Goal: Navigation & Orientation: Find specific page/section

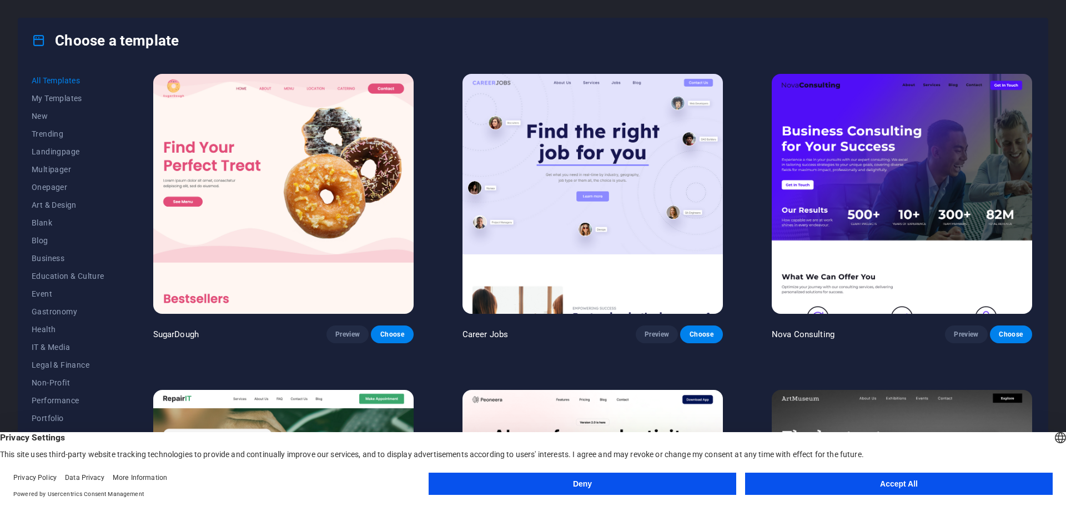
click at [912, 486] on button "Accept All" at bounding box center [899, 483] width 308 height 22
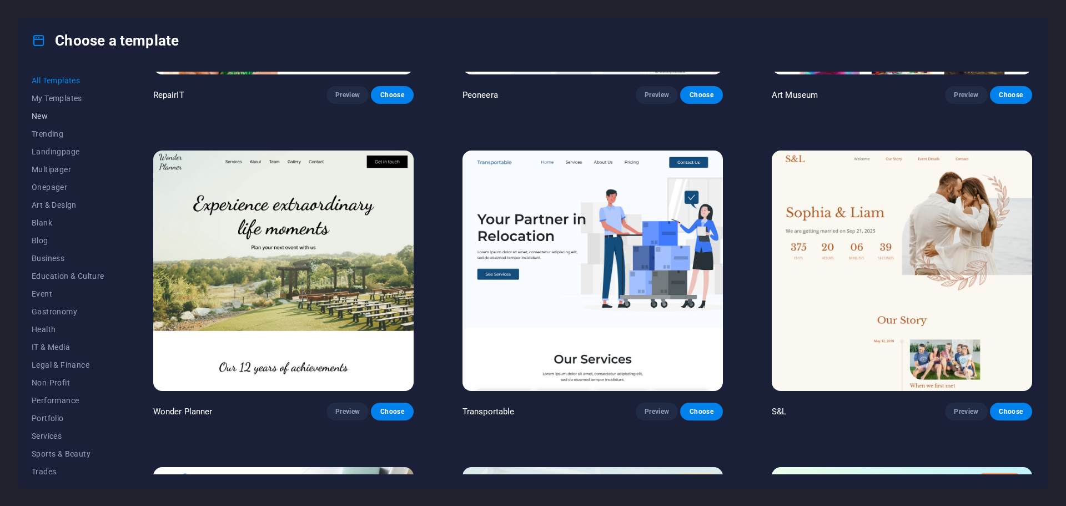
click at [34, 119] on span "New" at bounding box center [68, 116] width 73 height 9
click at [60, 136] on span "Trending" at bounding box center [68, 133] width 73 height 9
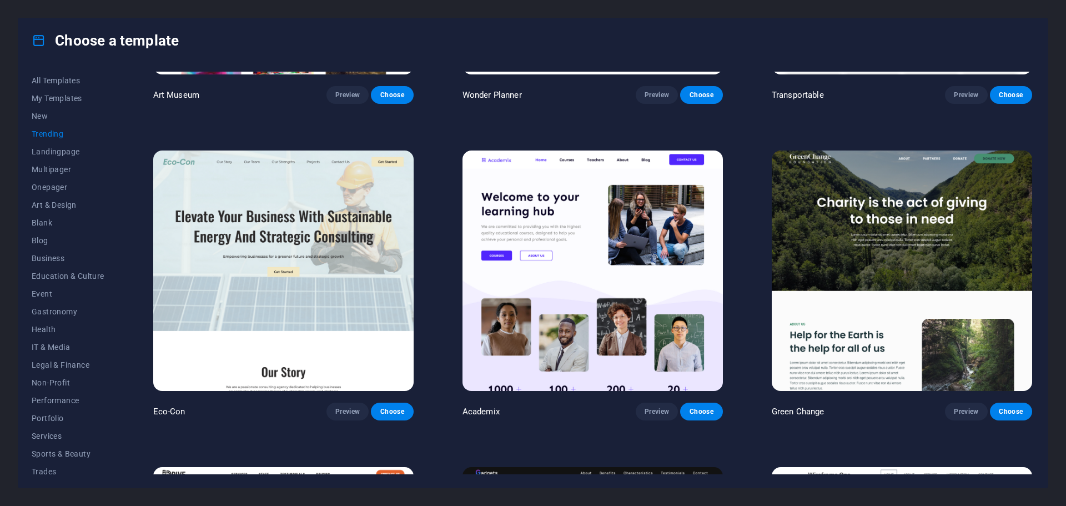
scroll to position [240, 0]
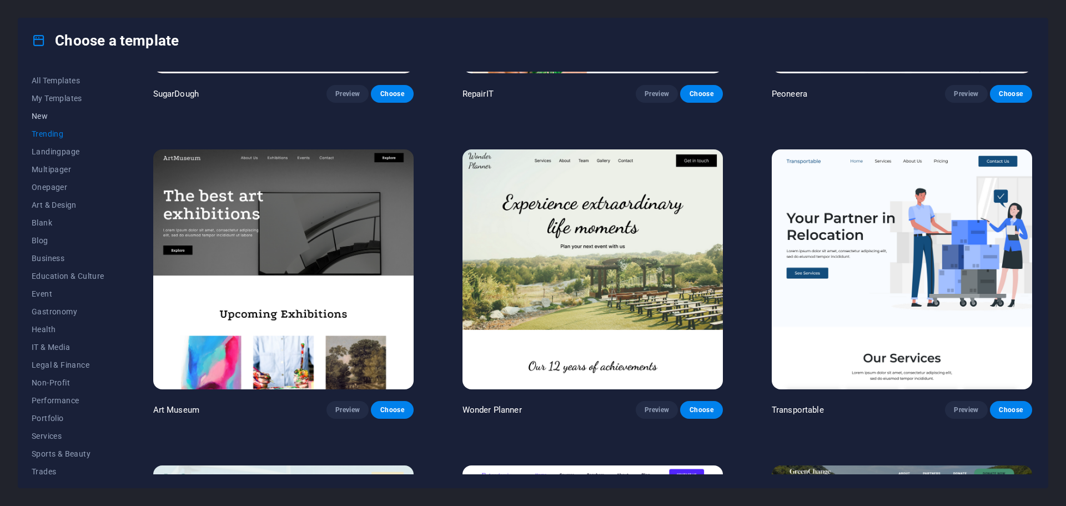
click at [40, 116] on span "New" at bounding box center [68, 116] width 73 height 9
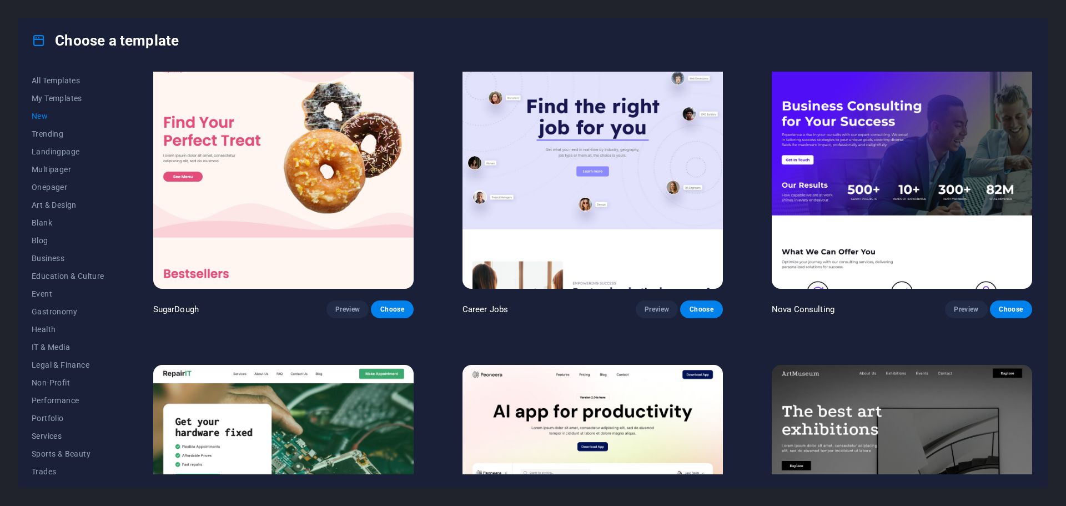
scroll to position [0, 0]
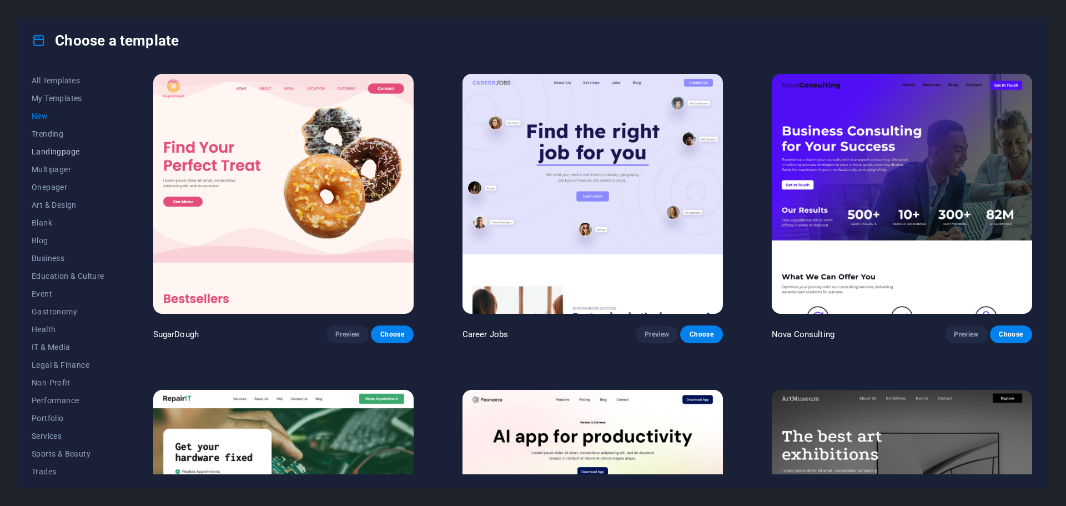
click at [39, 151] on span "Landingpage" at bounding box center [68, 151] width 73 height 9
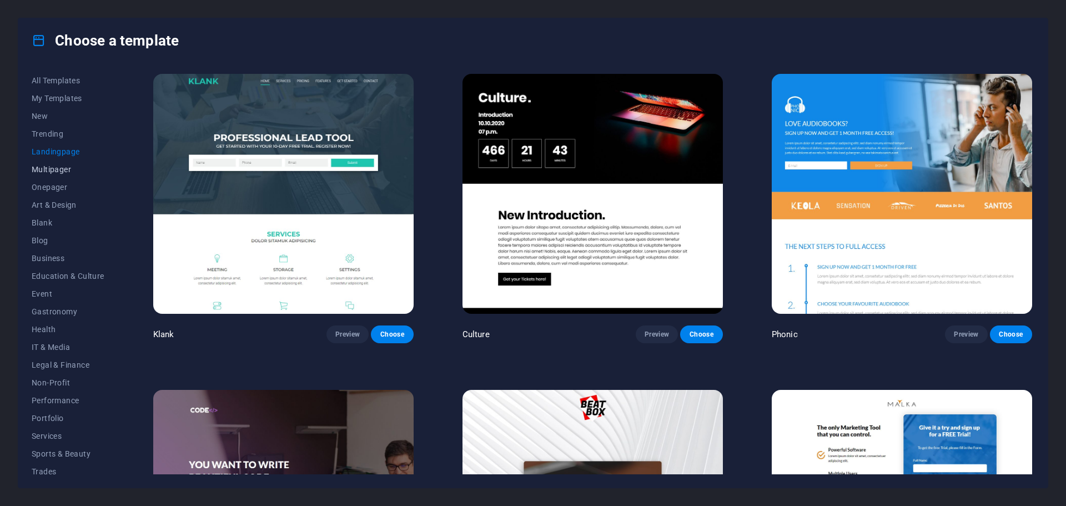
click at [44, 165] on span "Multipager" at bounding box center [68, 169] width 73 height 9
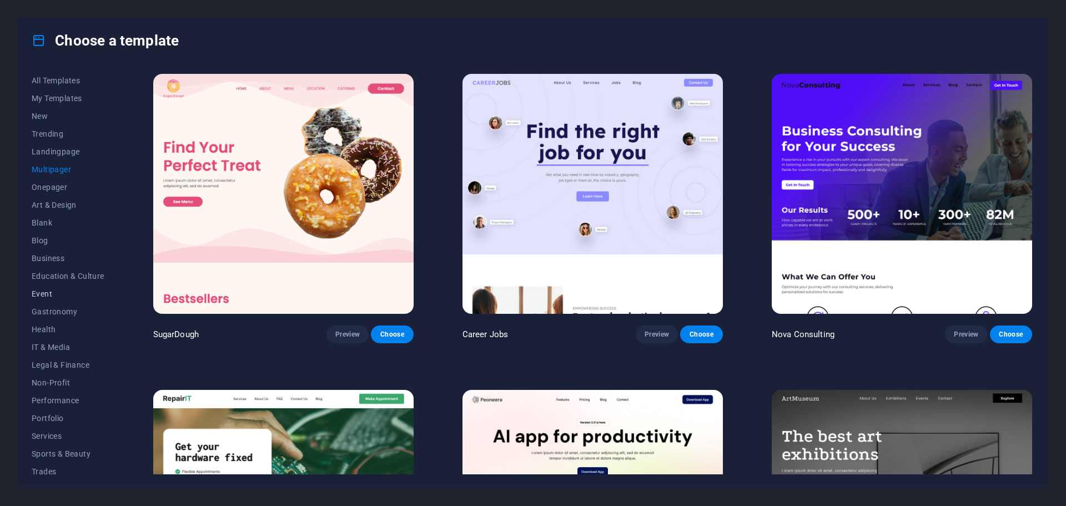
click at [44, 295] on span "Event" at bounding box center [68, 293] width 73 height 9
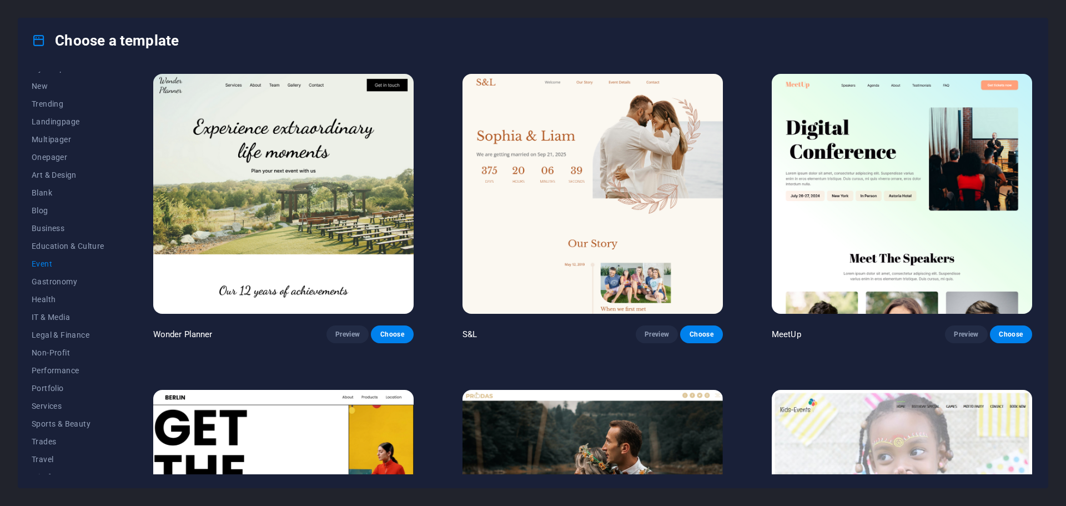
scroll to position [42, 0]
click at [52, 357] on span "Performance" at bounding box center [68, 358] width 73 height 9
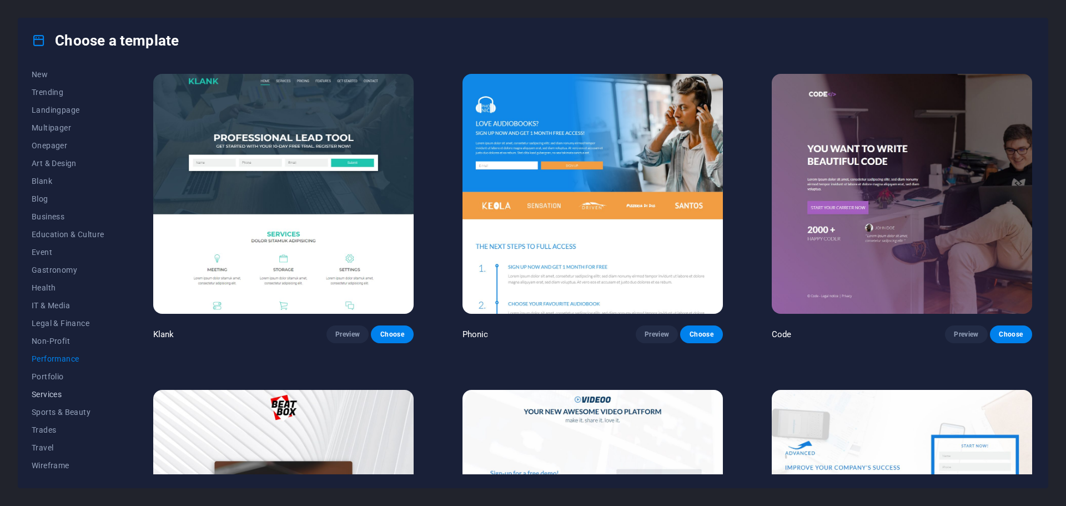
click at [43, 390] on span "Services" at bounding box center [68, 394] width 73 height 9
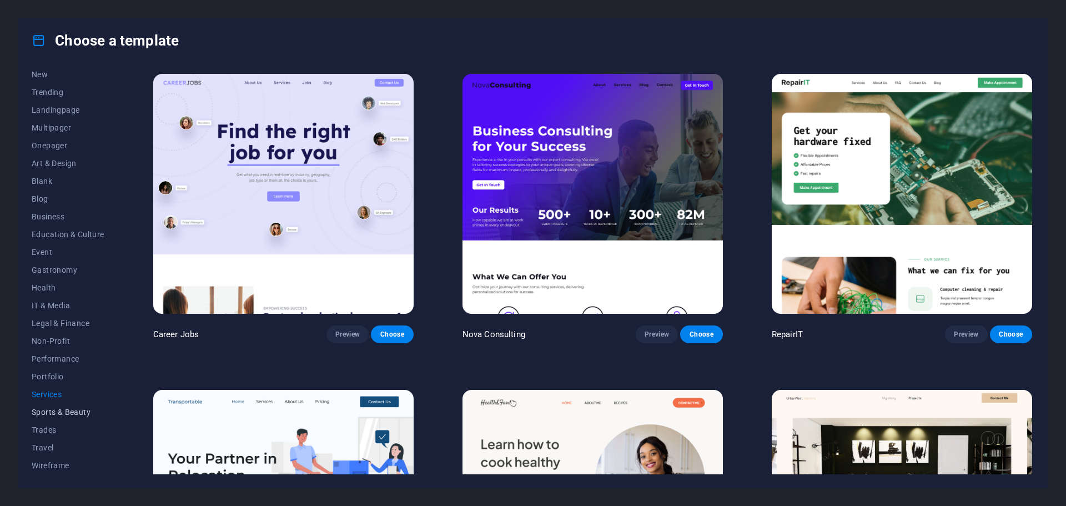
click at [46, 406] on button "Sports & Beauty" at bounding box center [68, 412] width 73 height 18
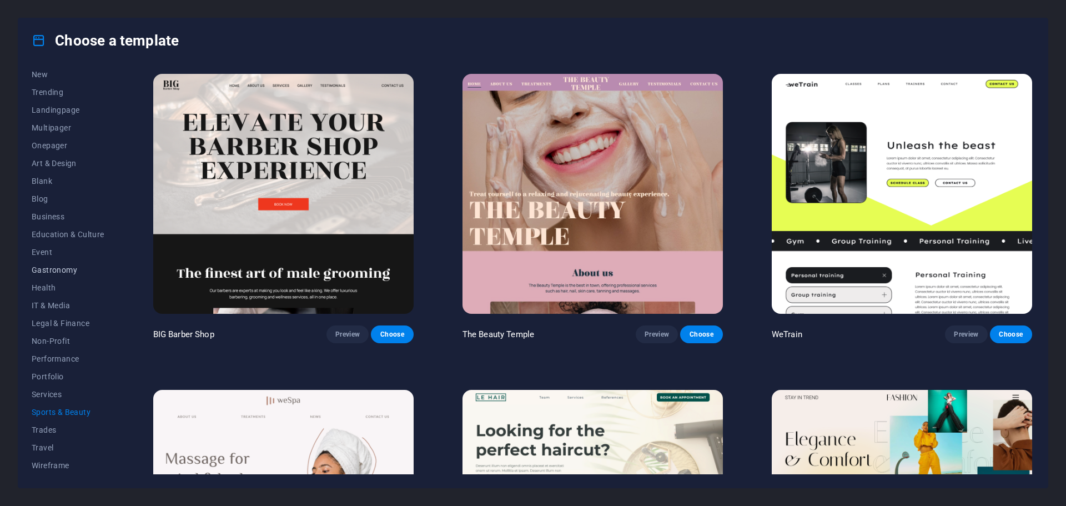
click at [53, 270] on span "Gastronomy" at bounding box center [68, 269] width 73 height 9
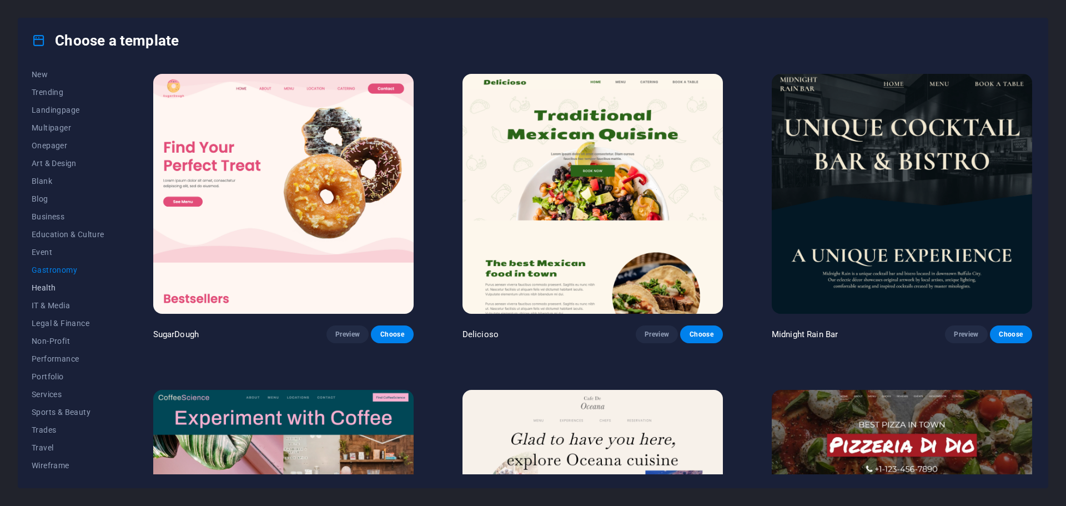
click at [37, 292] on button "Health" at bounding box center [68, 288] width 73 height 18
